Goal: Information Seeking & Learning: Learn about a topic

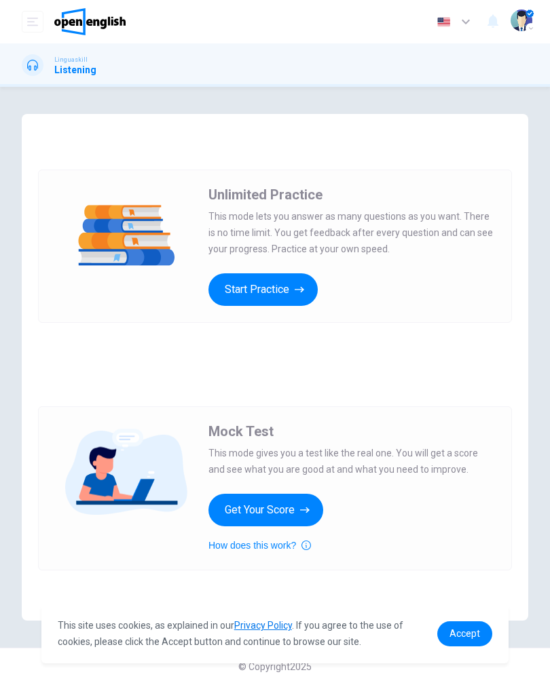
click at [294, 286] on button "Start Practice" at bounding box center [262, 289] width 109 height 33
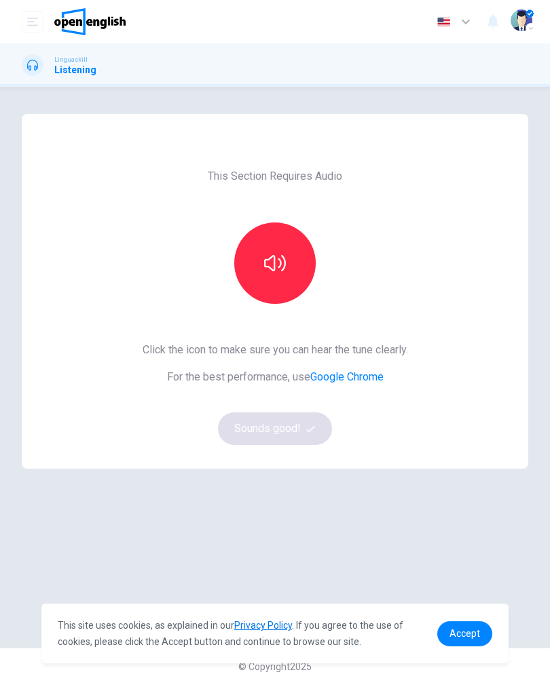
click at [279, 264] on icon "button" at bounding box center [275, 263] width 22 height 22
click at [290, 440] on button "Sounds good!" at bounding box center [275, 428] width 114 height 33
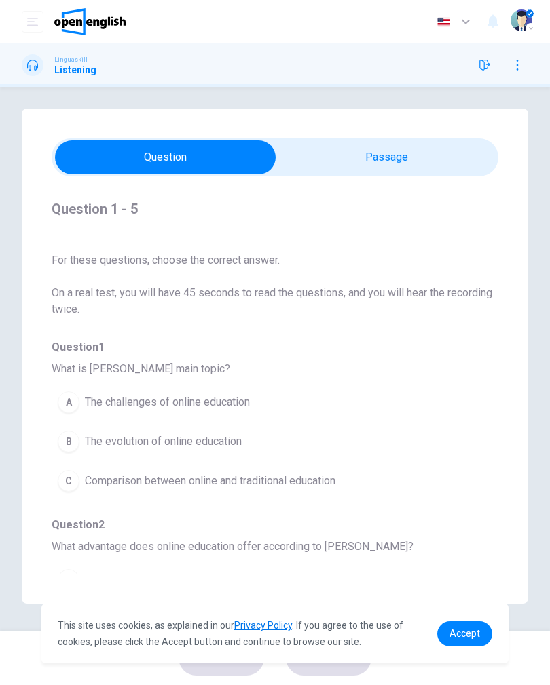
scroll to position [5, 0]
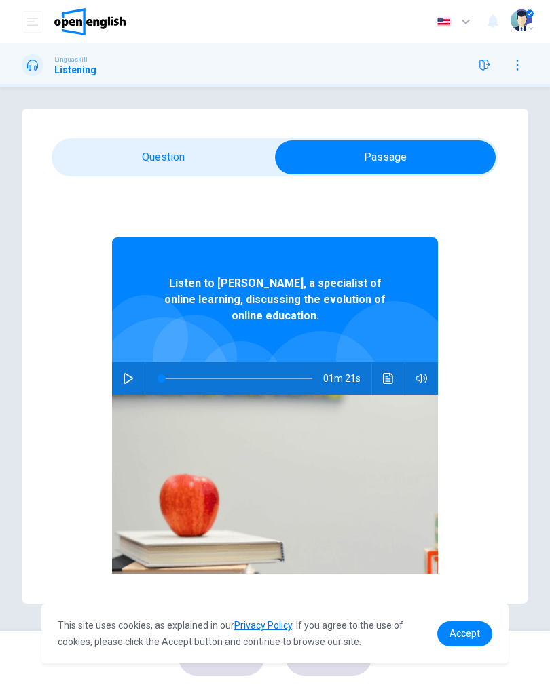
click at [127, 379] on icon "button" at bounding box center [128, 378] width 11 height 11
click at [379, 378] on button "Click to see the audio transcription" at bounding box center [388, 378] width 22 height 33
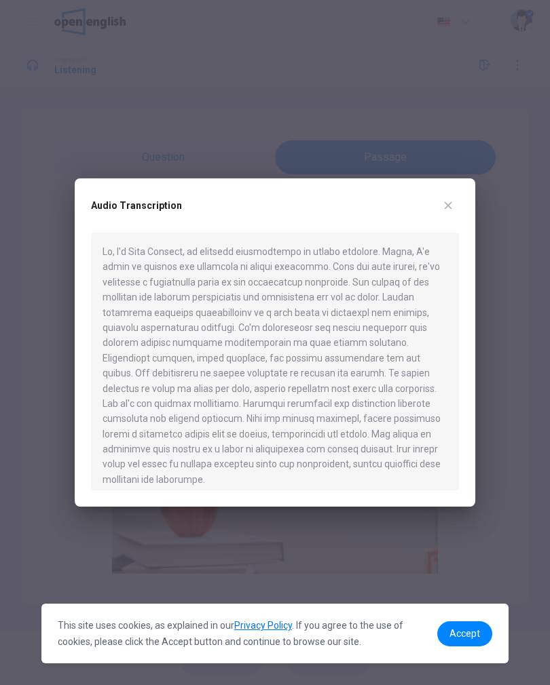
click at [165, 147] on div at bounding box center [275, 342] width 550 height 685
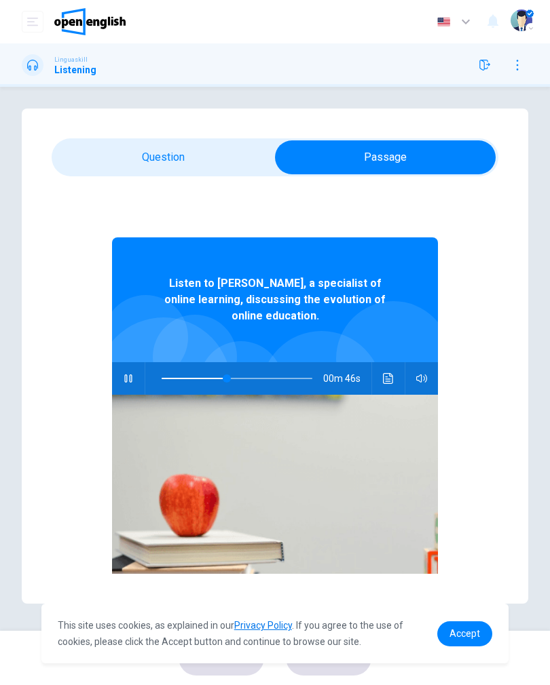
click at [392, 377] on icon "Click to see the audio transcription" at bounding box center [388, 378] width 10 height 11
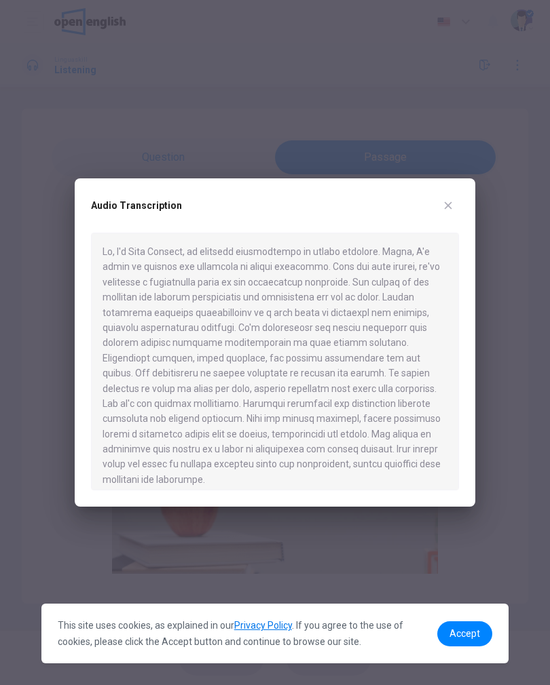
type input "*"
click at [450, 211] on icon "button" at bounding box center [447, 205] width 11 height 11
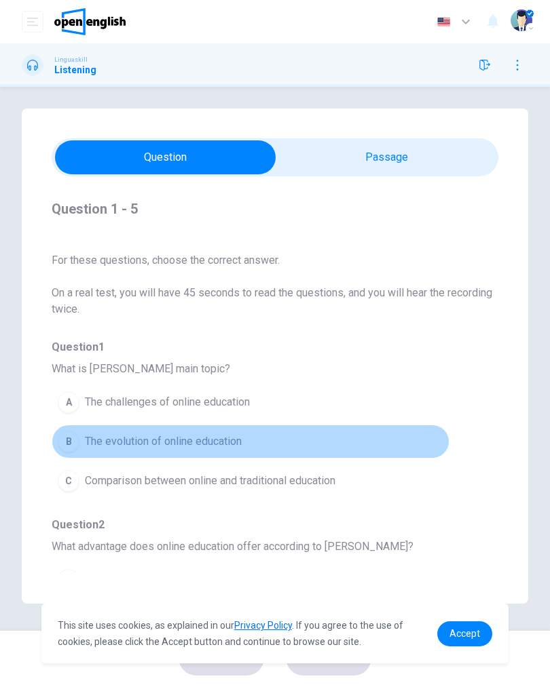
click at [65, 438] on div "B" at bounding box center [69, 442] width 22 height 22
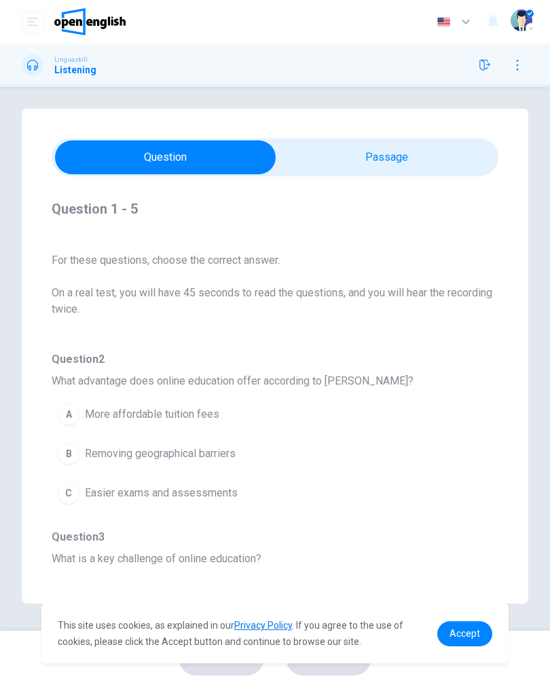
scroll to position [171, 0]
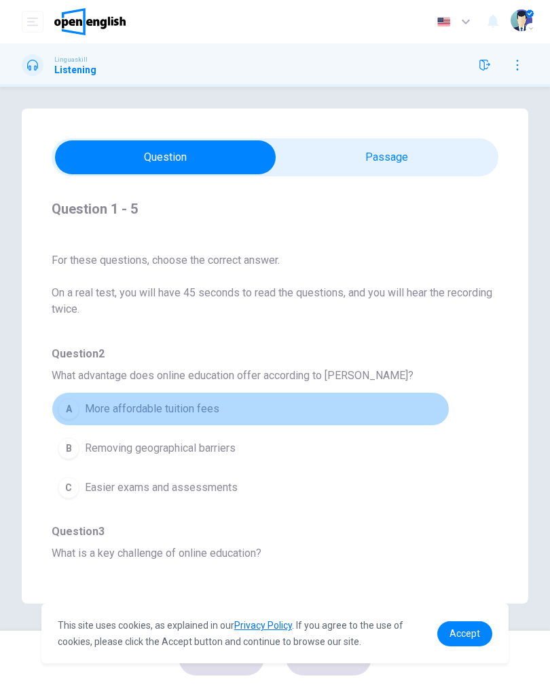
click at [61, 405] on div "A" at bounding box center [69, 409] width 22 height 22
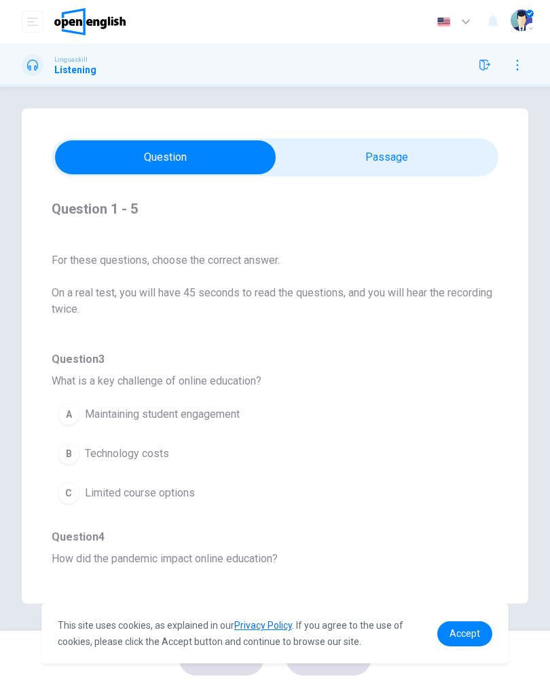
scroll to position [348, 0]
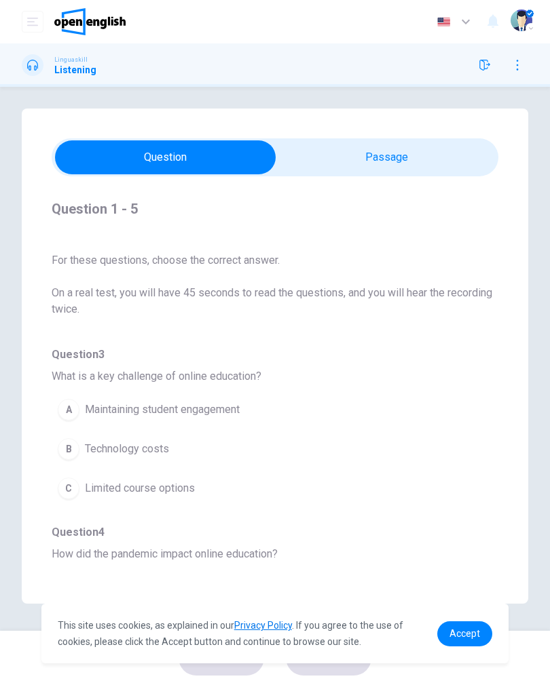
click at [67, 405] on div "A" at bounding box center [69, 410] width 22 height 22
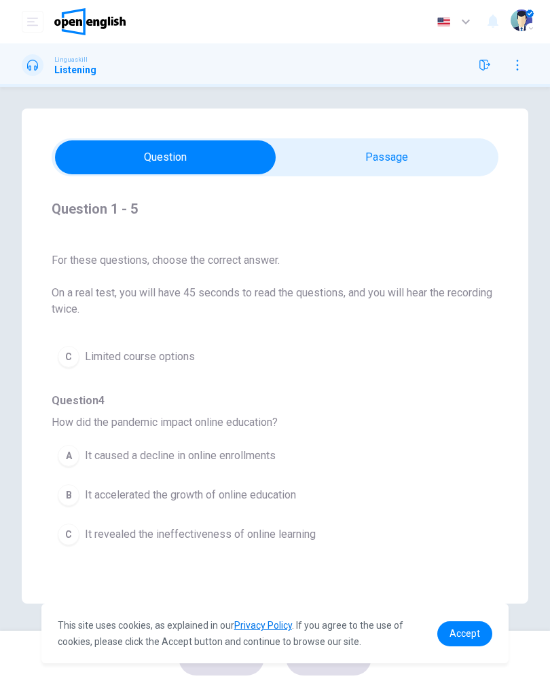
scroll to position [482, 0]
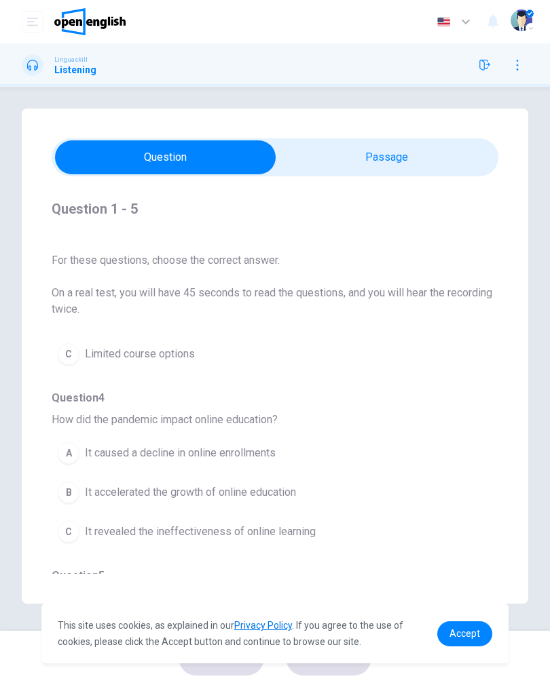
click at [88, 497] on span "It accelerated the growth of online education" at bounding box center [190, 492] width 211 height 16
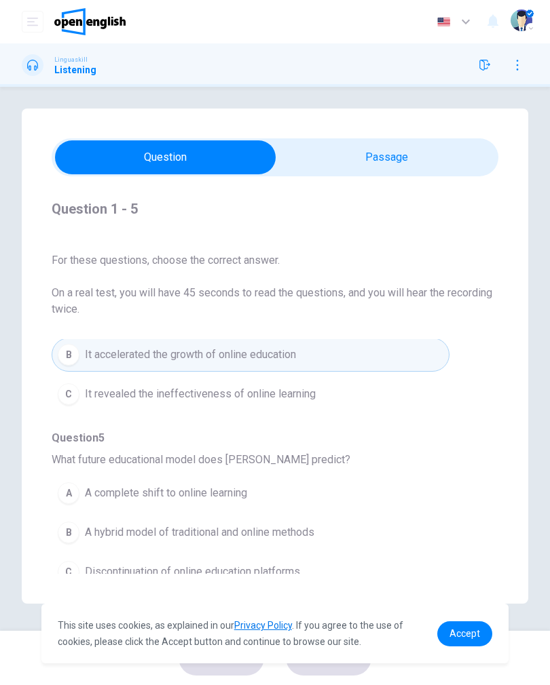
scroll to position [620, 0]
click at [71, 524] on div "B" at bounding box center [69, 533] width 22 height 22
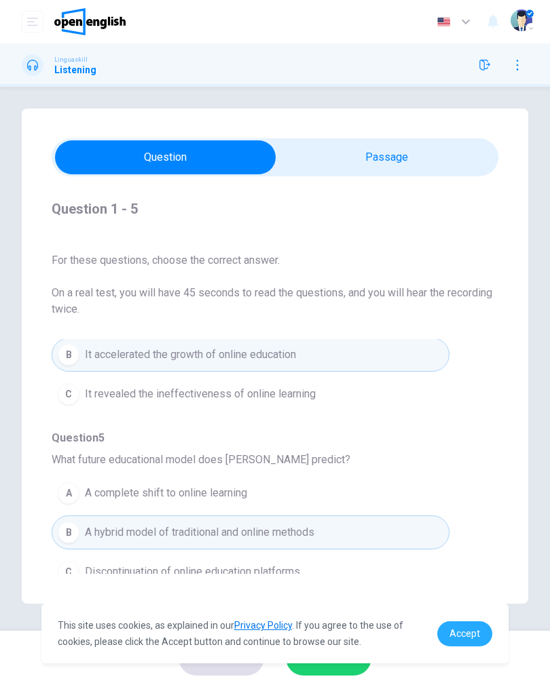
click at [474, 628] on span "Accept" at bounding box center [464, 633] width 31 height 11
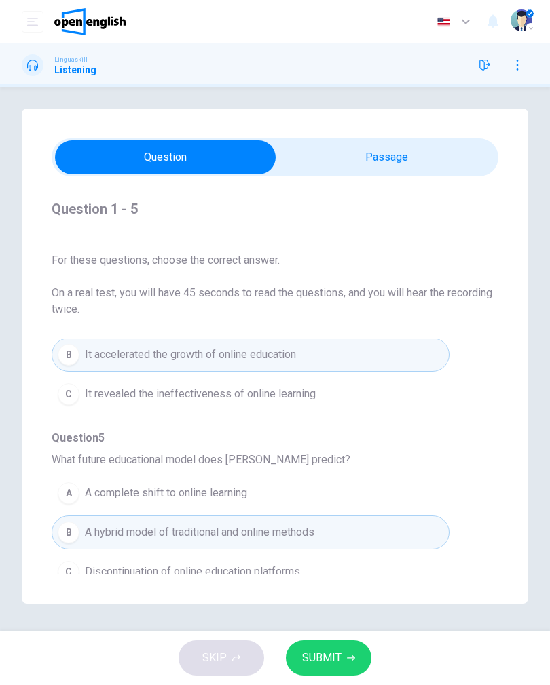
click at [347, 659] on icon "button" at bounding box center [351, 658] width 8 height 8
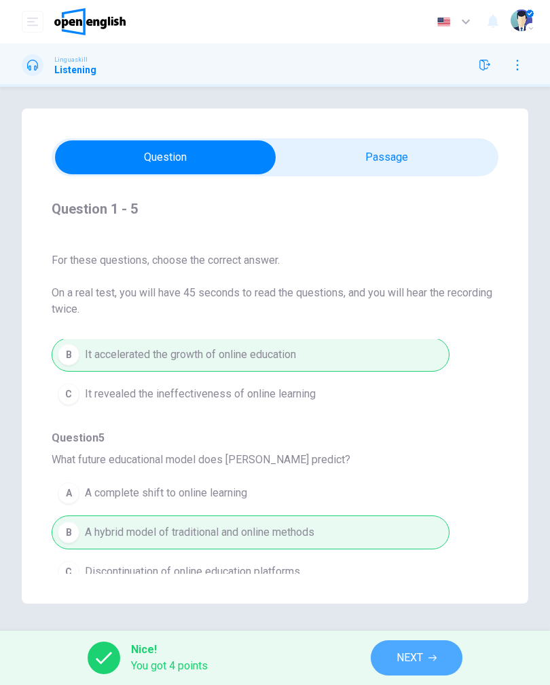
click at [425, 654] on button "NEXT" at bounding box center [416, 657] width 92 height 35
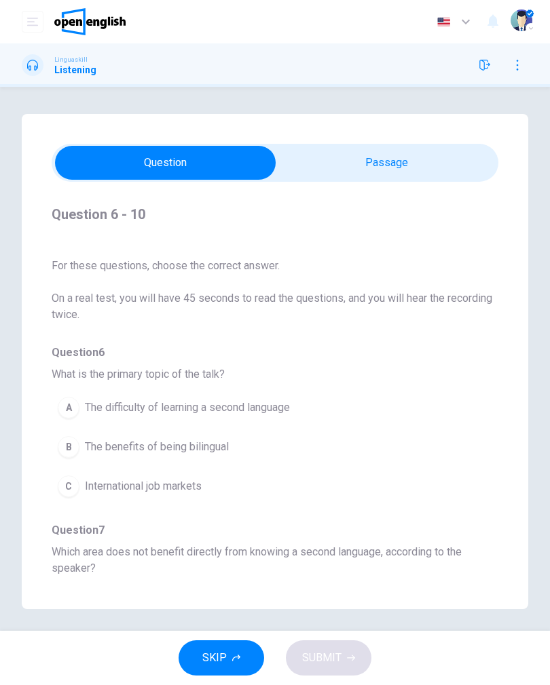
scroll to position [0, 0]
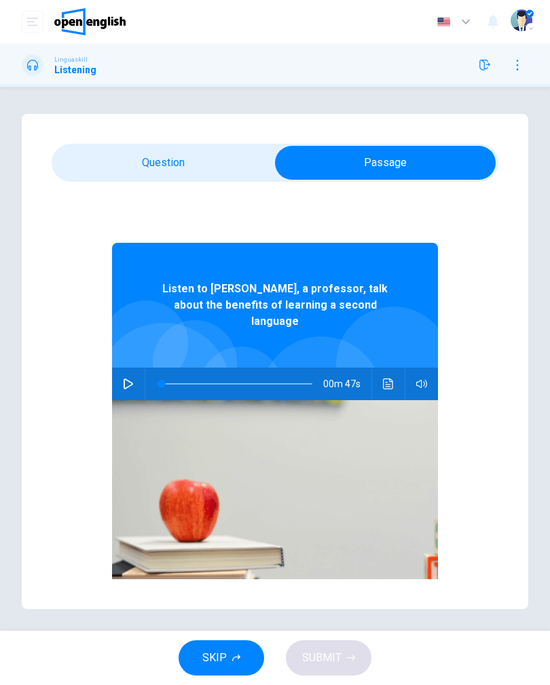
click at [136, 369] on button "button" at bounding box center [128, 384] width 22 height 33
click at [385, 373] on button "Click to see the audio transcription" at bounding box center [388, 384] width 22 height 33
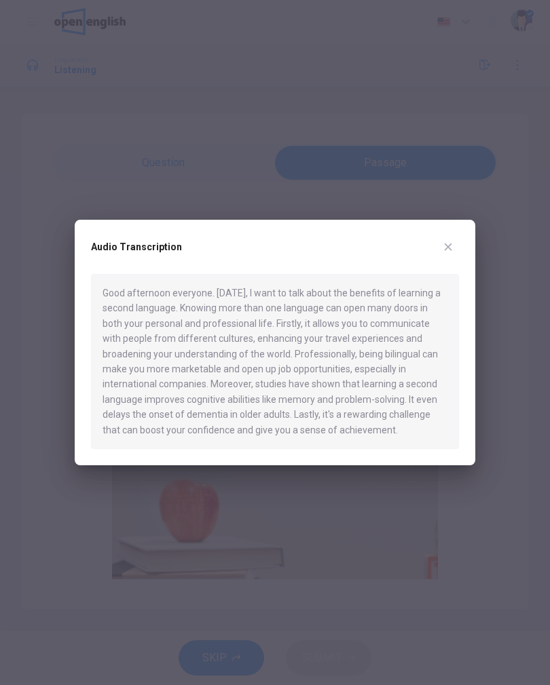
type input "*"
click at [447, 242] on button "button" at bounding box center [448, 247] width 22 height 22
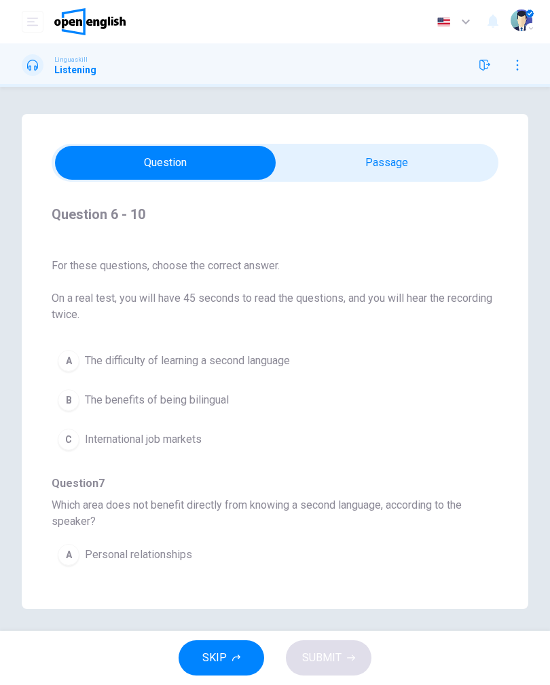
scroll to position [46, 0]
click at [65, 406] on div "B" at bounding box center [69, 401] width 22 height 22
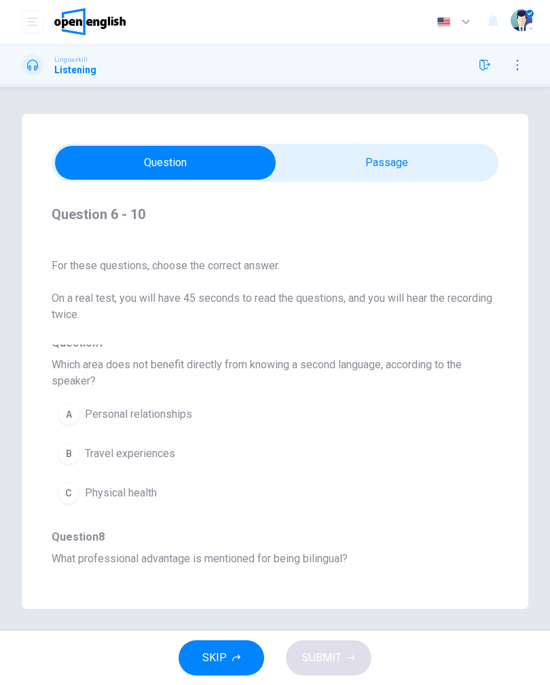
scroll to position [187, 0]
click at [76, 412] on div "A" at bounding box center [69, 415] width 22 height 22
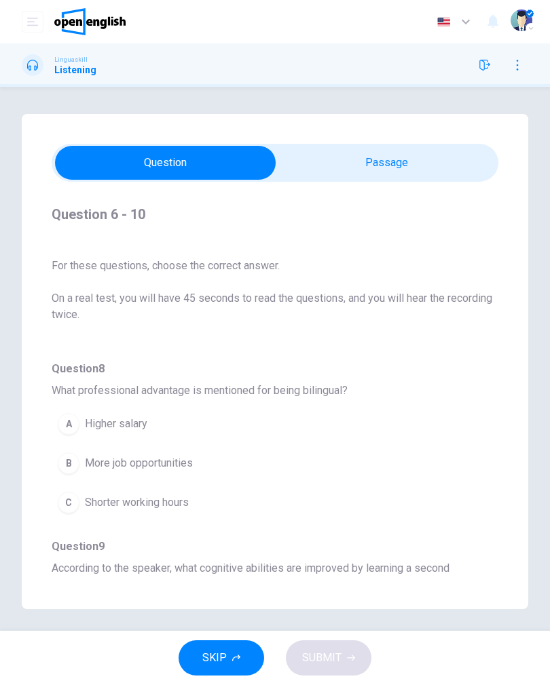
scroll to position [365, 0]
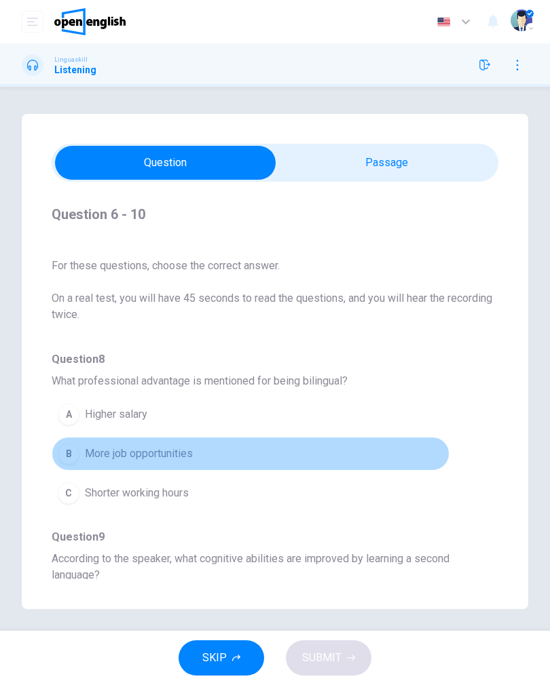
click at [92, 452] on span "More job opportunities" at bounding box center [139, 454] width 108 height 16
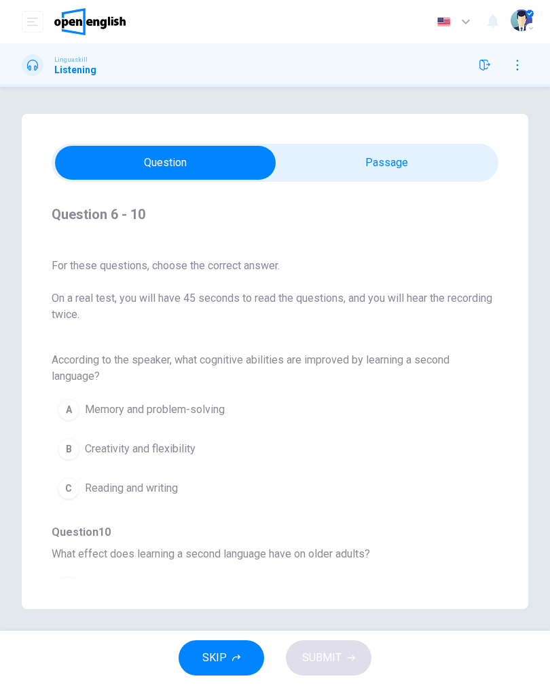
scroll to position [564, 0]
click at [72, 408] on div "A" at bounding box center [69, 409] width 22 height 22
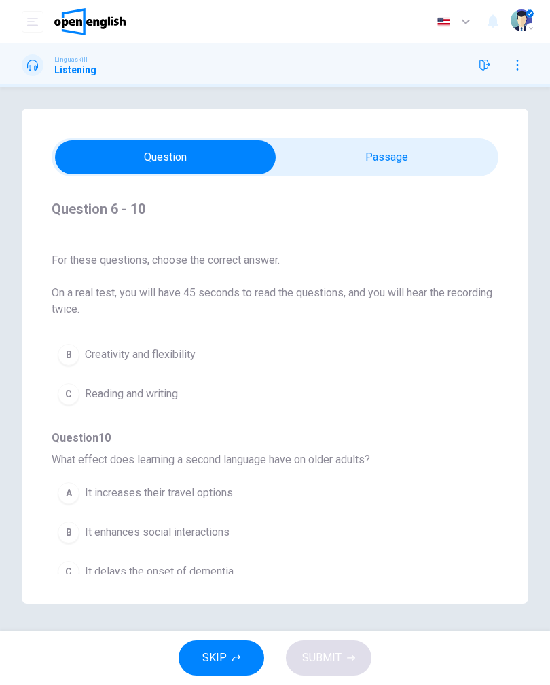
scroll to position [5, 0]
click at [94, 563] on button "C It delays the onset of dementia" at bounding box center [251, 572] width 398 height 34
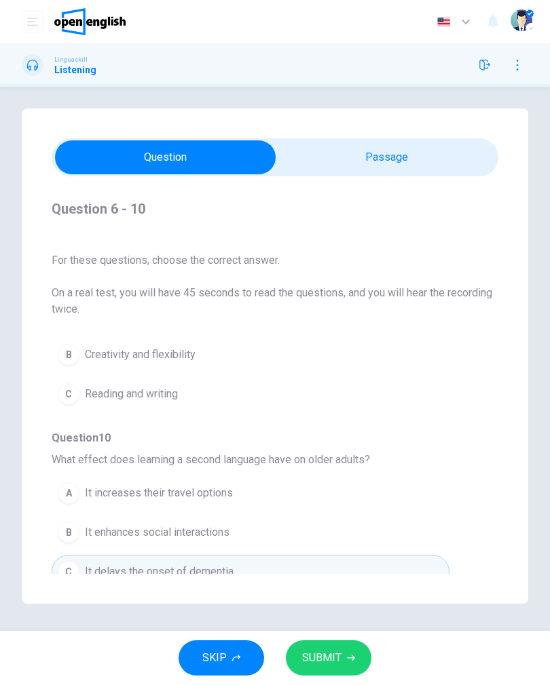
click at [349, 657] on icon "button" at bounding box center [351, 658] width 8 height 8
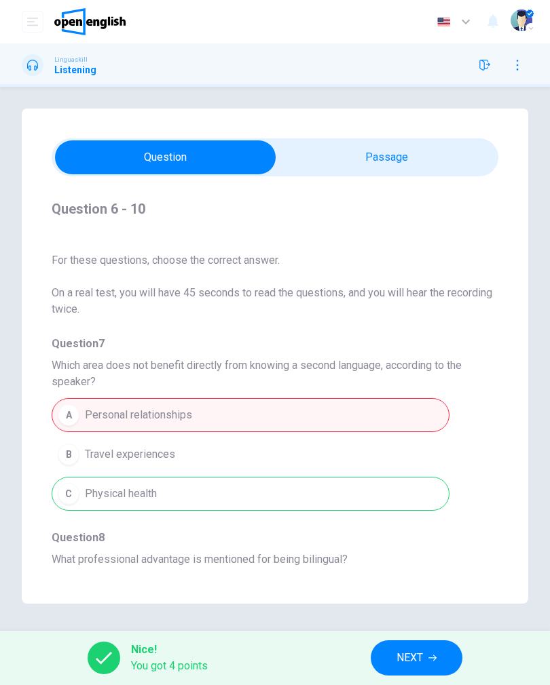
scroll to position [182, 0]
click at [431, 645] on button "NEXT" at bounding box center [416, 657] width 92 height 35
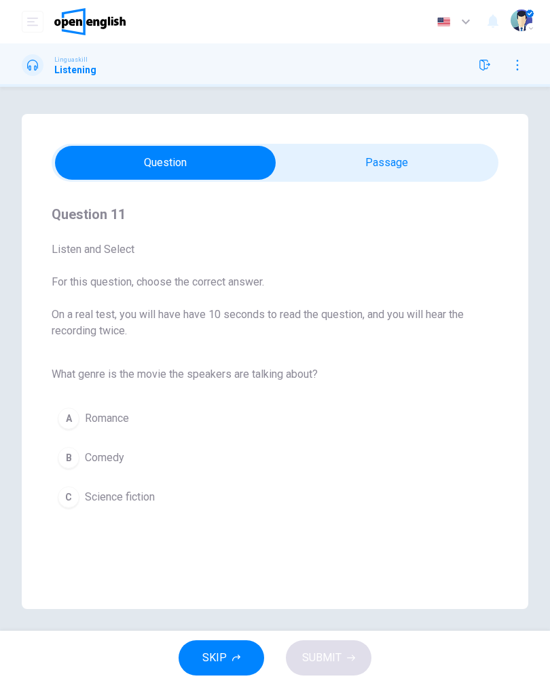
scroll to position [0, 0]
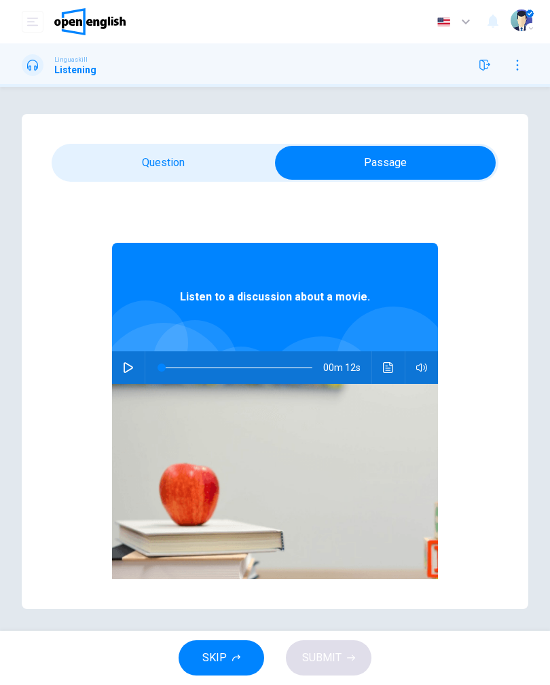
click at [126, 368] on icon "button" at bounding box center [128, 367] width 11 height 11
type input "*"
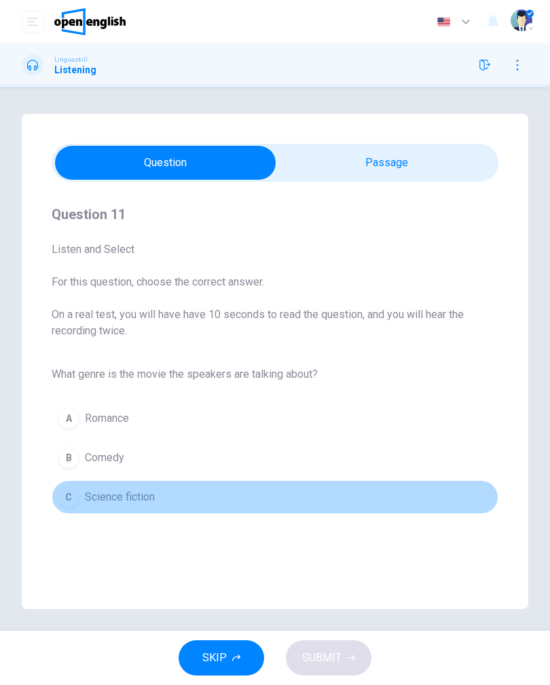
click at [132, 493] on span "Science fiction" at bounding box center [120, 497] width 70 height 16
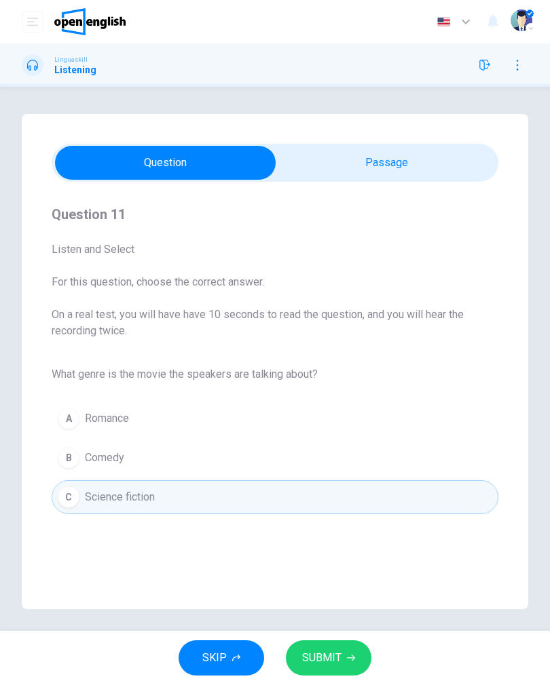
click at [353, 655] on icon "button" at bounding box center [351, 658] width 8 height 8
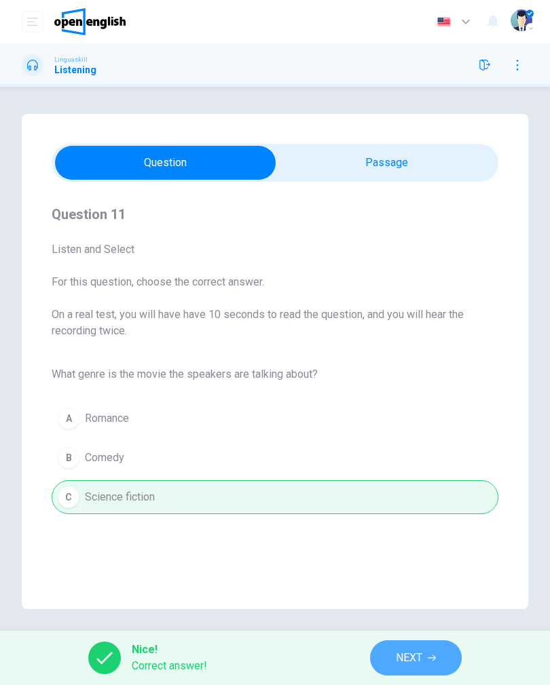
click at [438, 653] on button "NEXT" at bounding box center [416, 657] width 92 height 35
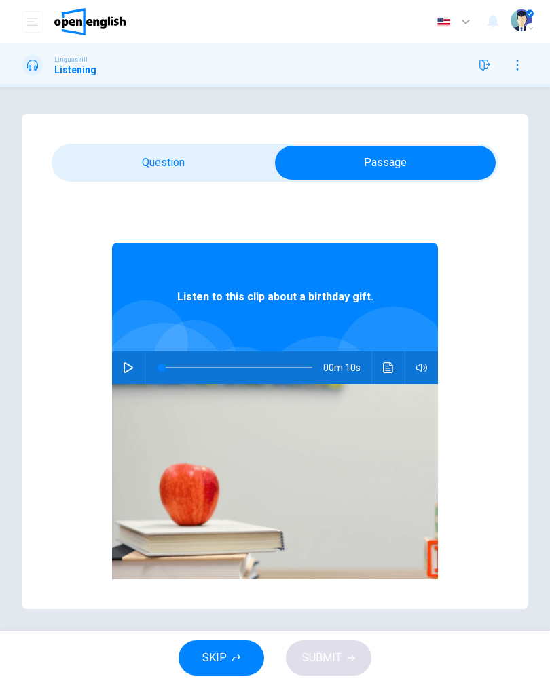
click at [138, 366] on button "button" at bounding box center [128, 367] width 22 height 33
click at [391, 370] on icon "Click to see the audio transcription" at bounding box center [388, 367] width 11 height 11
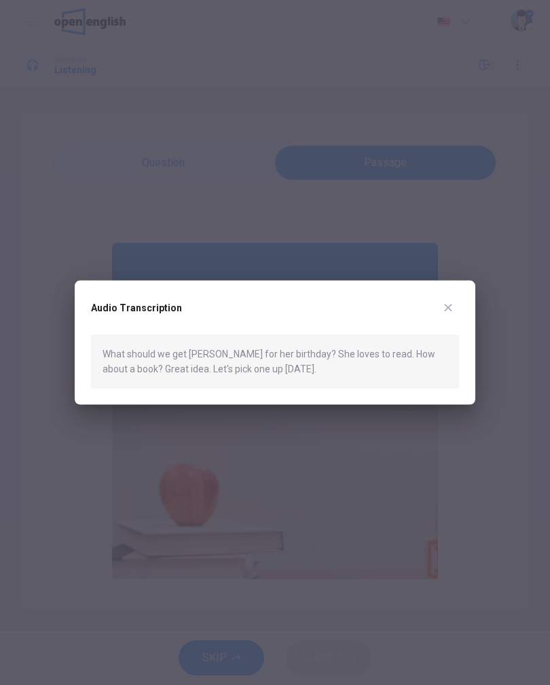
click at [457, 299] on div "Audio Transcription" at bounding box center [275, 316] width 368 height 38
click at [448, 306] on icon "button" at bounding box center [447, 308] width 11 height 11
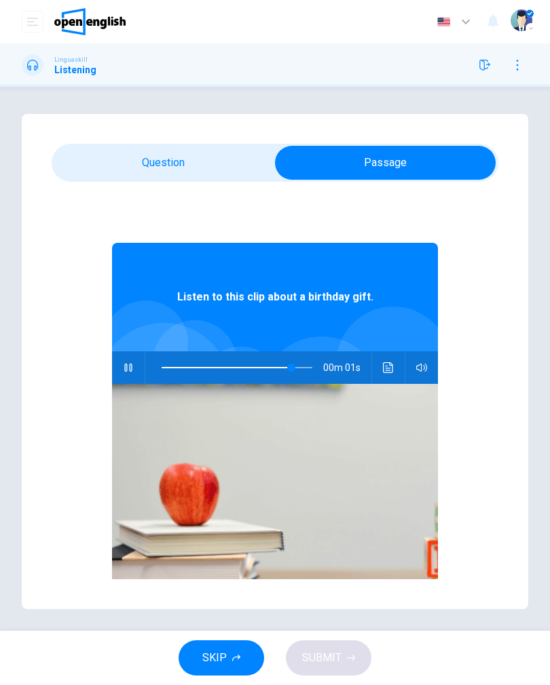
type input "**"
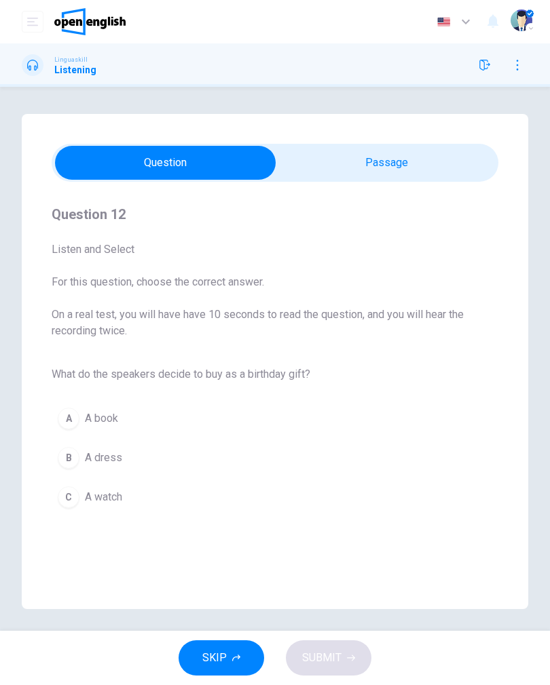
click at [77, 419] on div "A" at bounding box center [69, 419] width 22 height 22
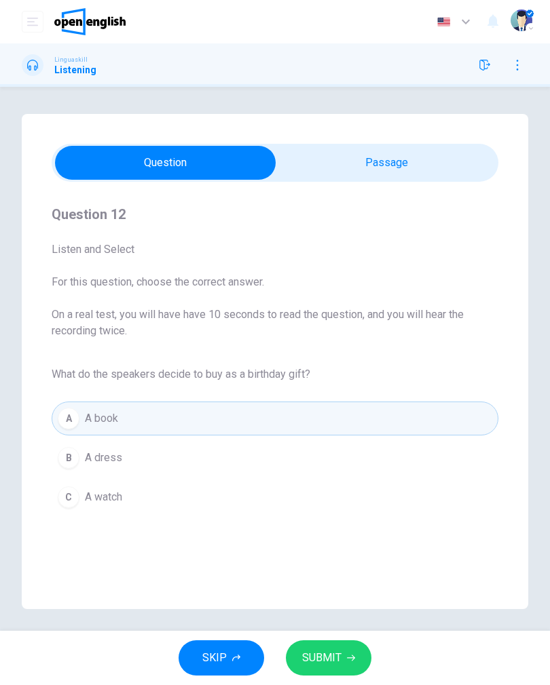
click at [334, 658] on span "SUBMIT" at bounding box center [321, 658] width 39 height 19
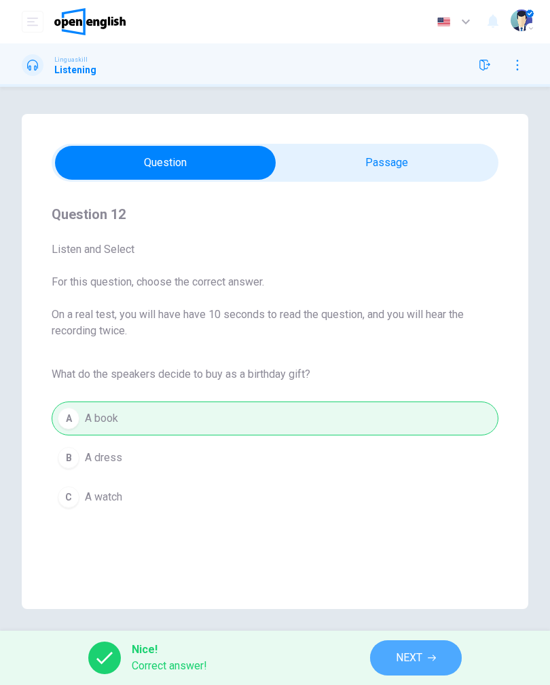
click at [425, 650] on button "NEXT" at bounding box center [416, 657] width 92 height 35
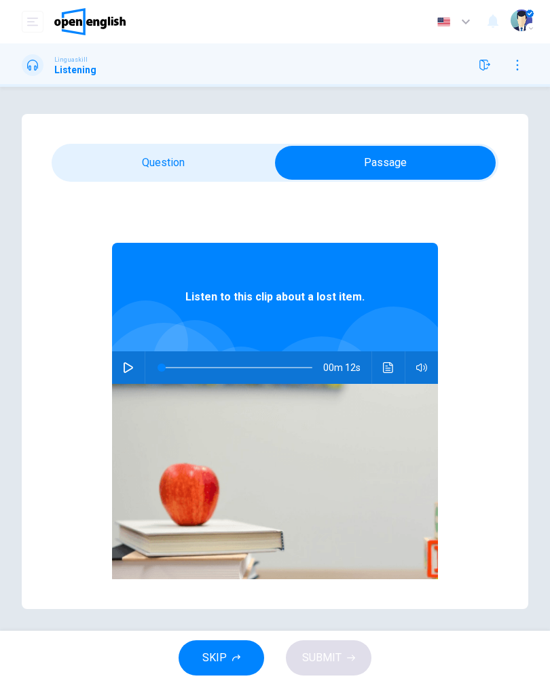
click at [131, 359] on button "button" at bounding box center [128, 367] width 22 height 33
click at [388, 366] on icon "Click to see the audio transcription" at bounding box center [388, 367] width 11 height 11
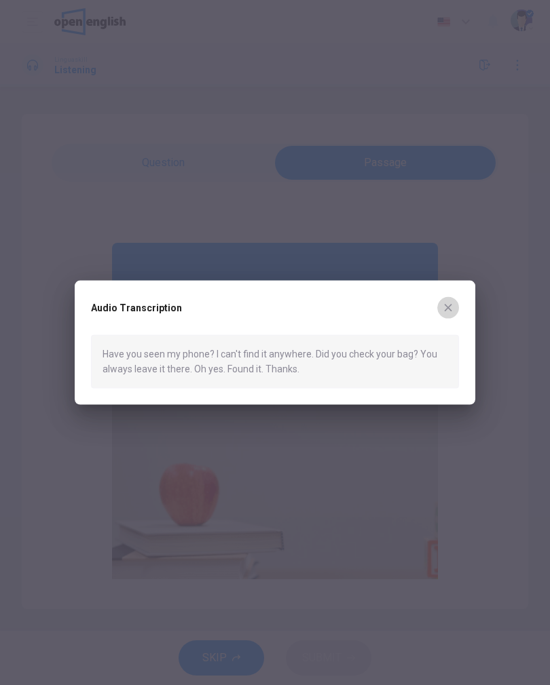
click at [451, 307] on icon "button" at bounding box center [447, 308] width 11 height 11
type input "**"
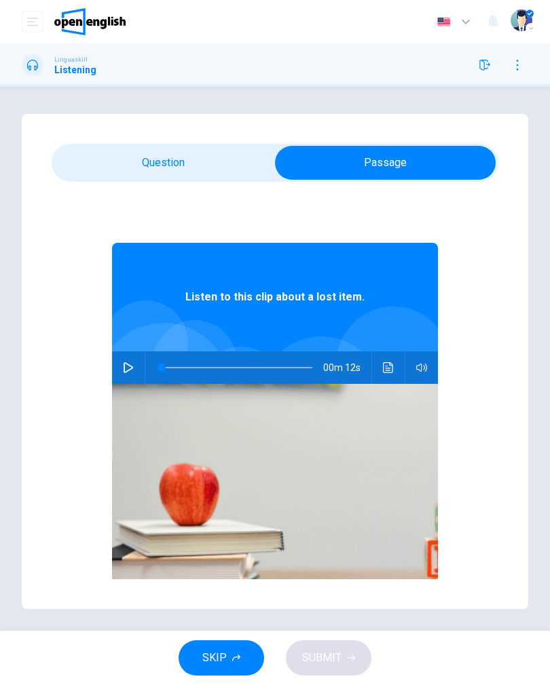
click at [383, 363] on icon "Click to see the audio transcription" at bounding box center [388, 367] width 10 height 11
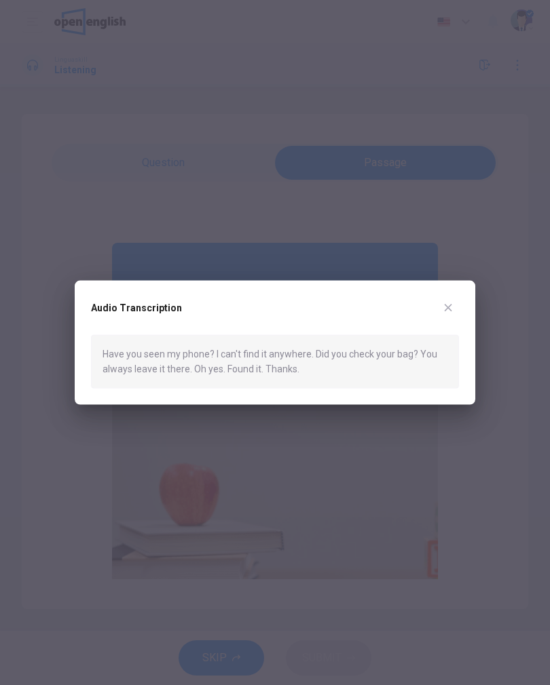
click at [460, 245] on div at bounding box center [275, 342] width 550 height 685
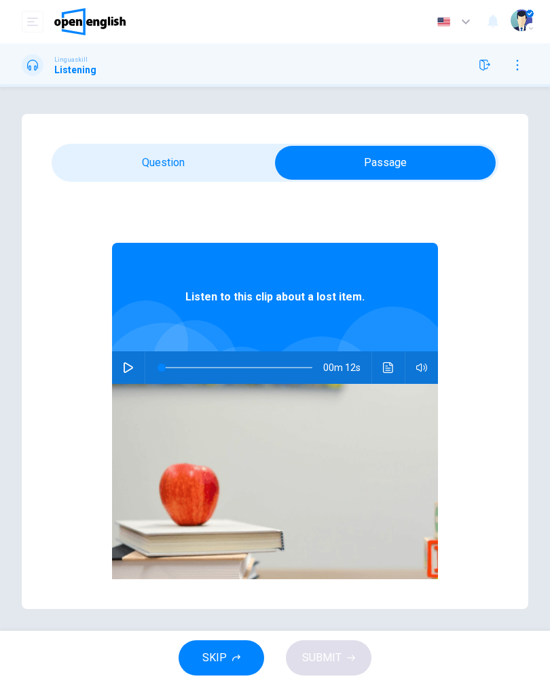
click at [444, 232] on div "Listen to this clip about a lost item. 00m 12s" at bounding box center [275, 422] width 446 height 437
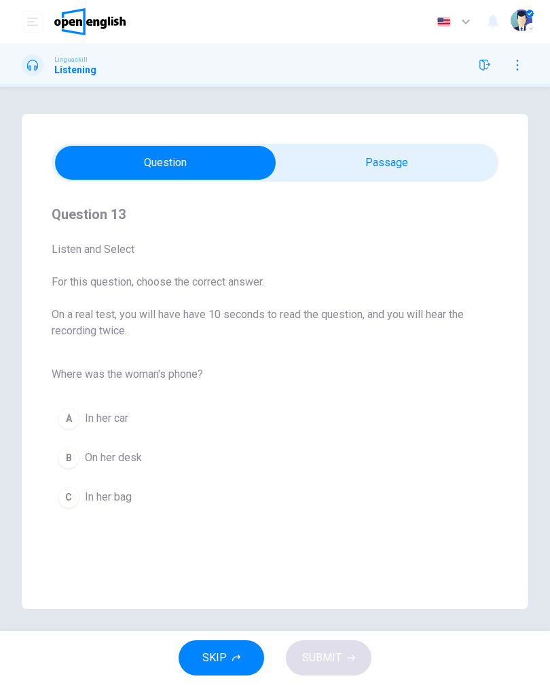
click at [125, 491] on span "In her bag" at bounding box center [108, 497] width 47 height 16
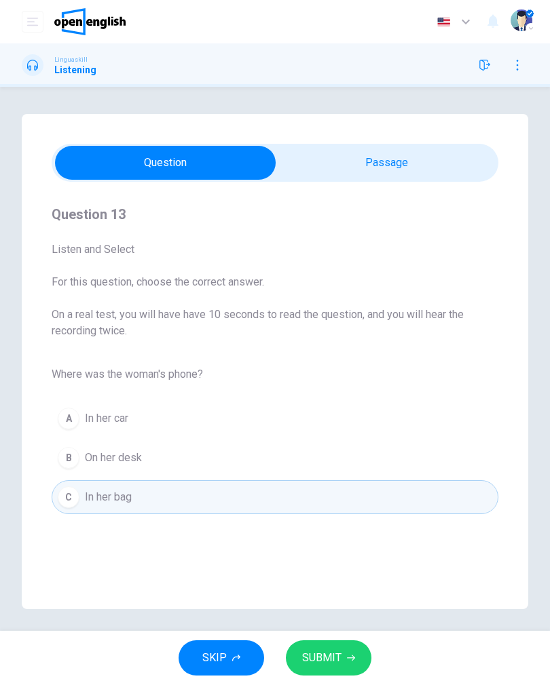
click at [344, 656] on button "SUBMIT" at bounding box center [328, 657] width 85 height 35
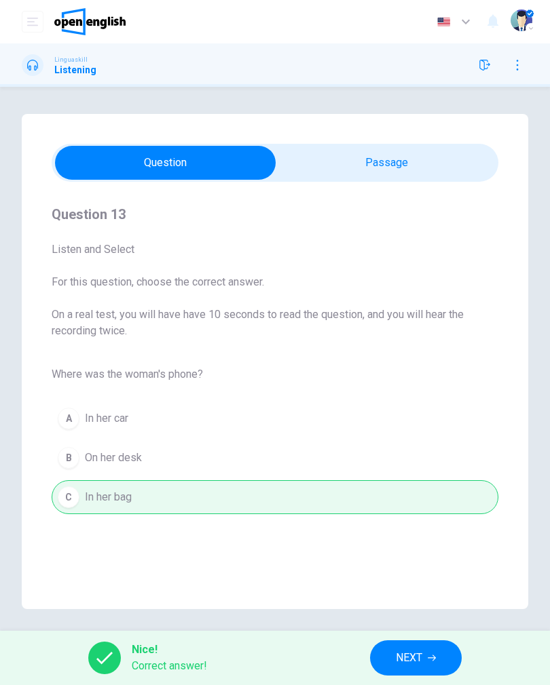
click at [418, 654] on span "NEXT" at bounding box center [409, 658] width 26 height 19
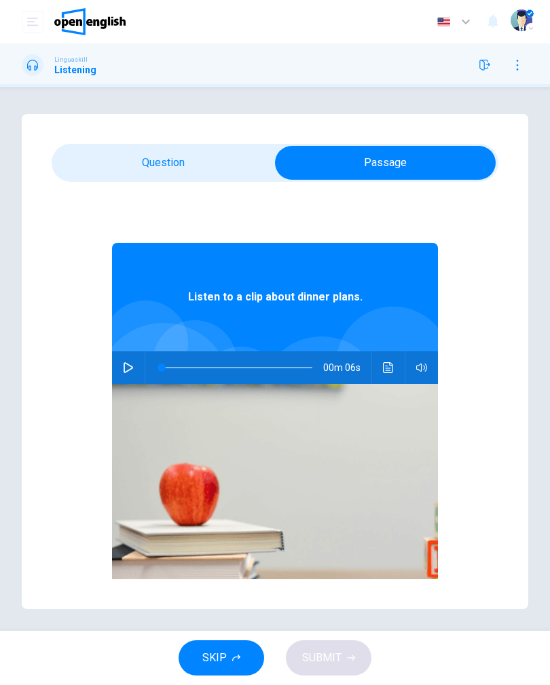
click at [136, 359] on button "button" at bounding box center [128, 367] width 22 height 33
type input "*"
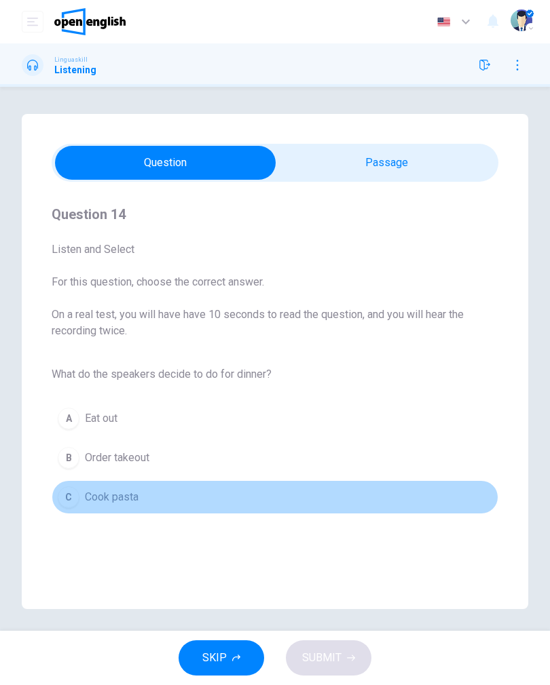
click at [130, 498] on span "Cook pasta" at bounding box center [112, 497] width 54 height 16
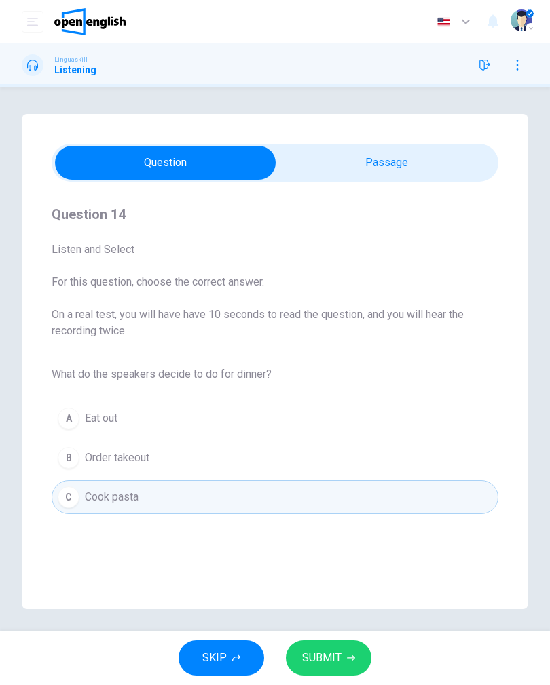
click at [347, 648] on button "SUBMIT" at bounding box center [328, 657] width 85 height 35
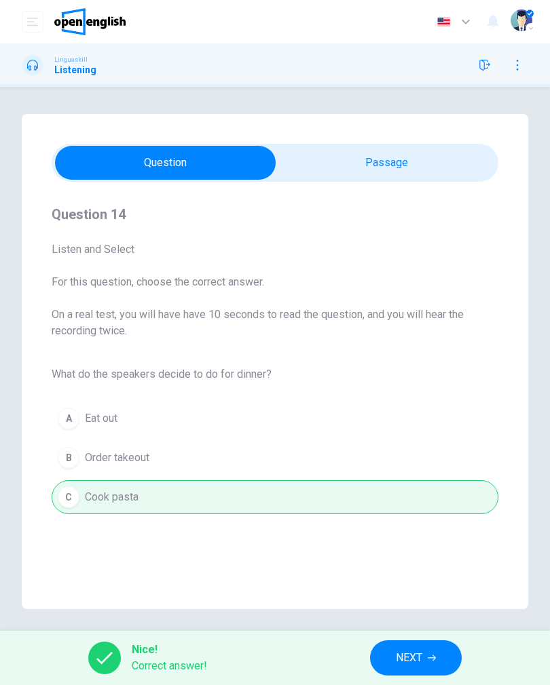
click at [399, 656] on span "NEXT" at bounding box center [409, 658] width 26 height 19
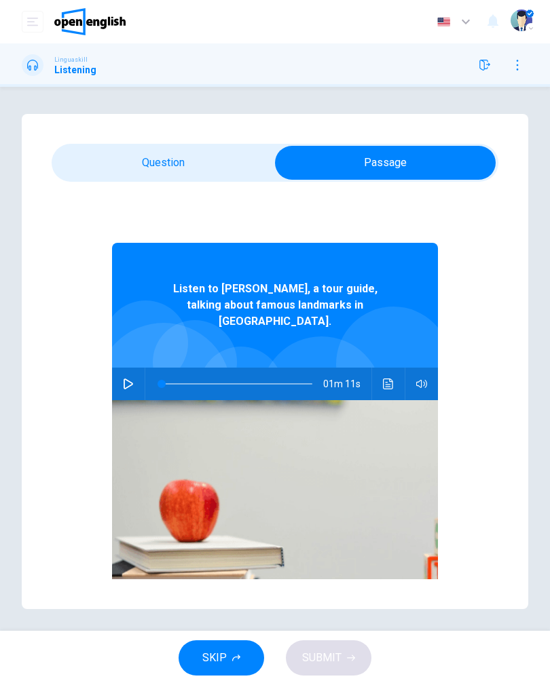
click at [121, 368] on button "button" at bounding box center [128, 384] width 22 height 33
click at [390, 379] on icon "Click to see the audio transcription" at bounding box center [388, 384] width 10 height 11
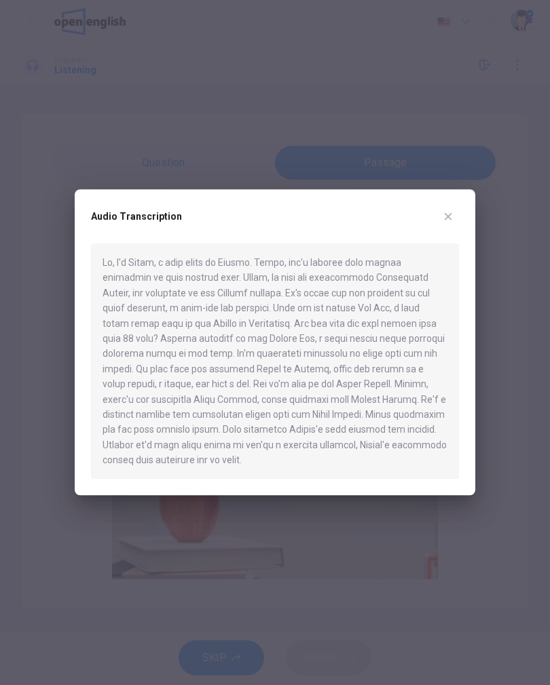
click at [455, 222] on button "button" at bounding box center [448, 217] width 22 height 22
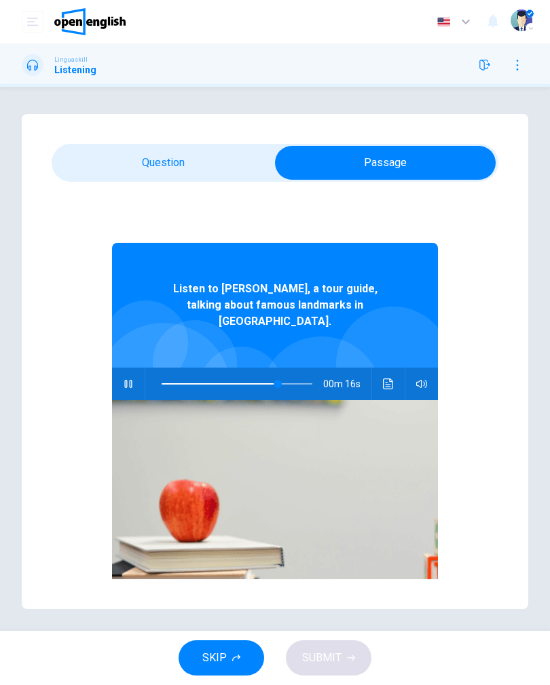
click at [387, 379] on icon "Click to see the audio transcription" at bounding box center [388, 384] width 10 height 11
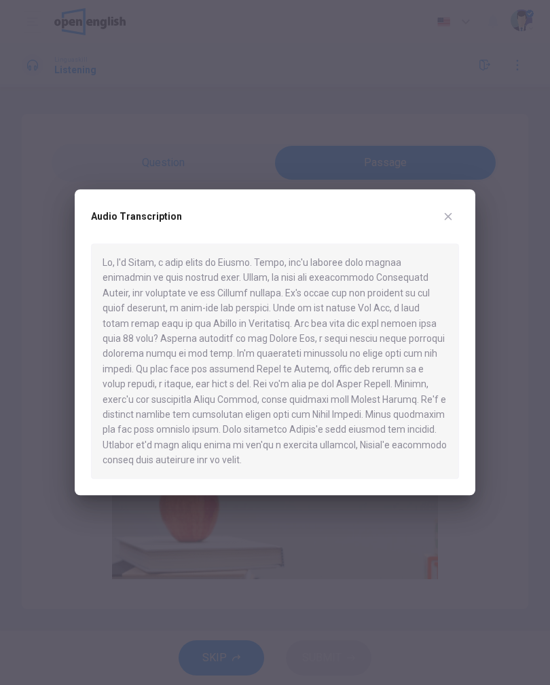
click at [87, 163] on div at bounding box center [275, 342] width 550 height 685
type input "**"
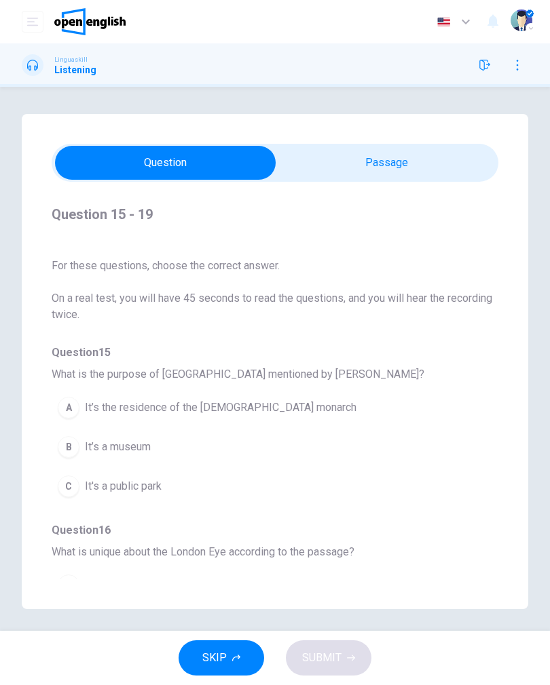
click at [108, 406] on span "It’s the residence of the [DEMOGRAPHIC_DATA] monarch" at bounding box center [220, 408] width 271 height 16
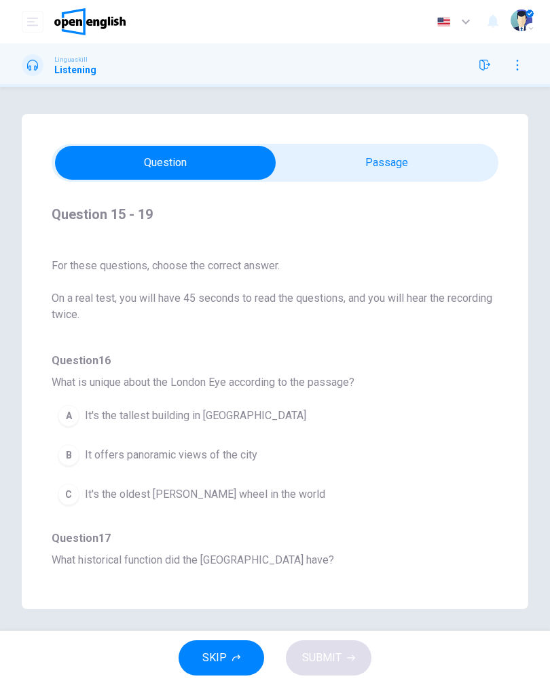
scroll to position [173, 0]
